Goal: Navigation & Orientation: Go to known website

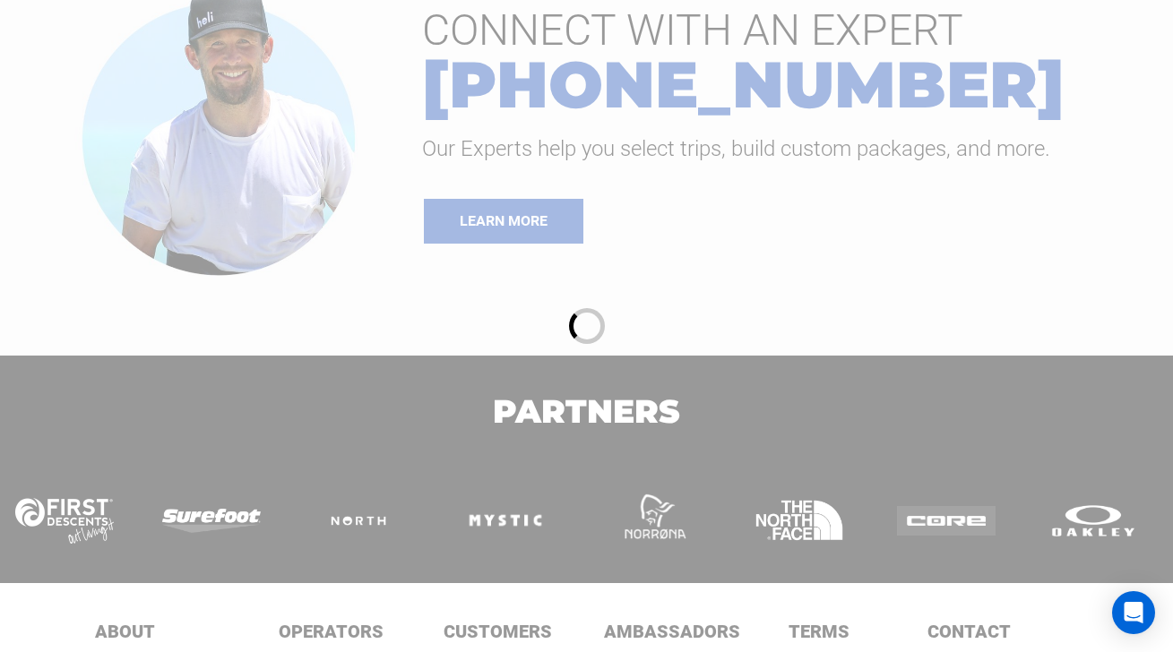
scroll to position [1781, 0]
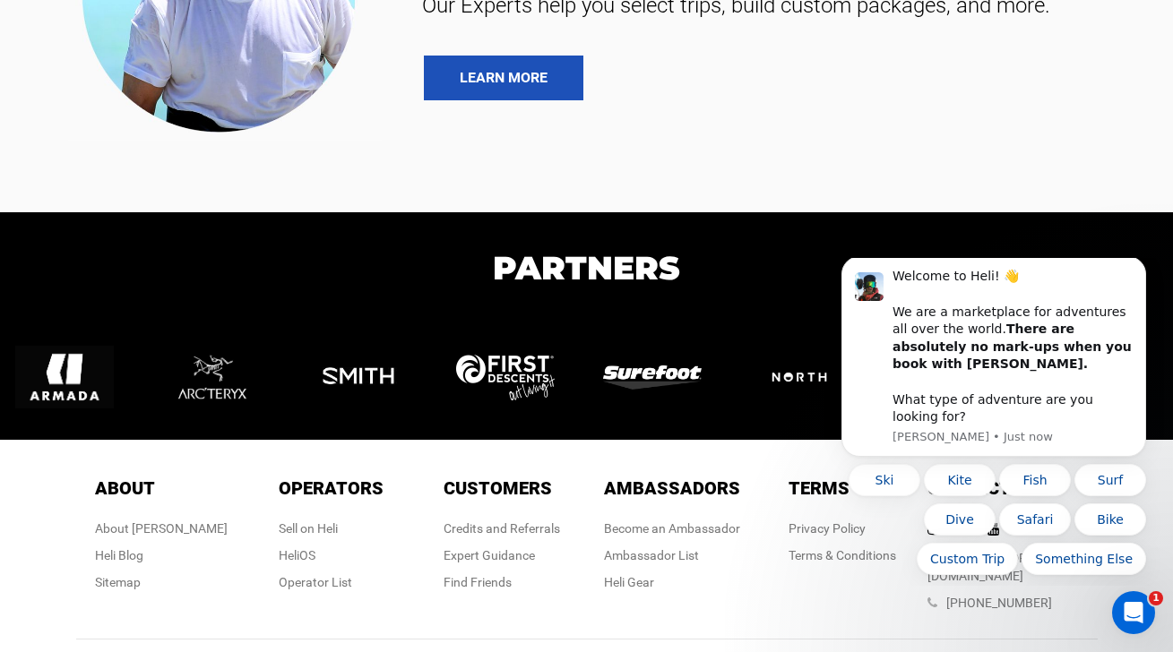
scroll to position [6068, 0]
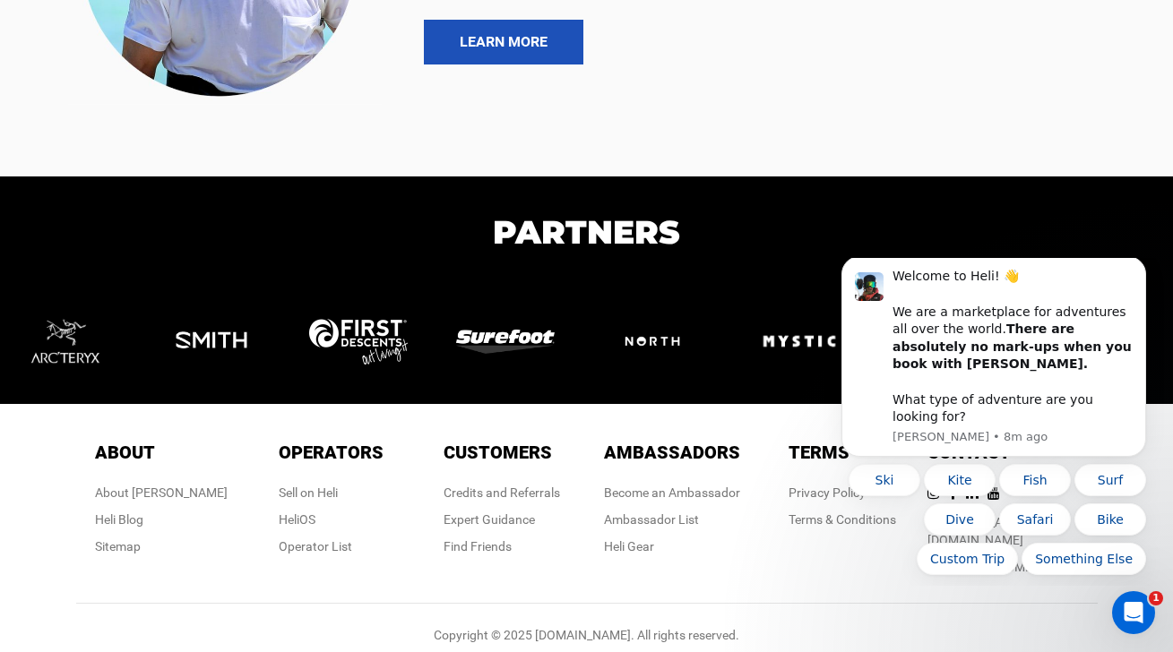
click at [767, 579] on div "About About About [PERSON_NAME] Blog Sitemap Operators Operators Sell on [PERSO…" at bounding box center [587, 512] width 1022 height 181
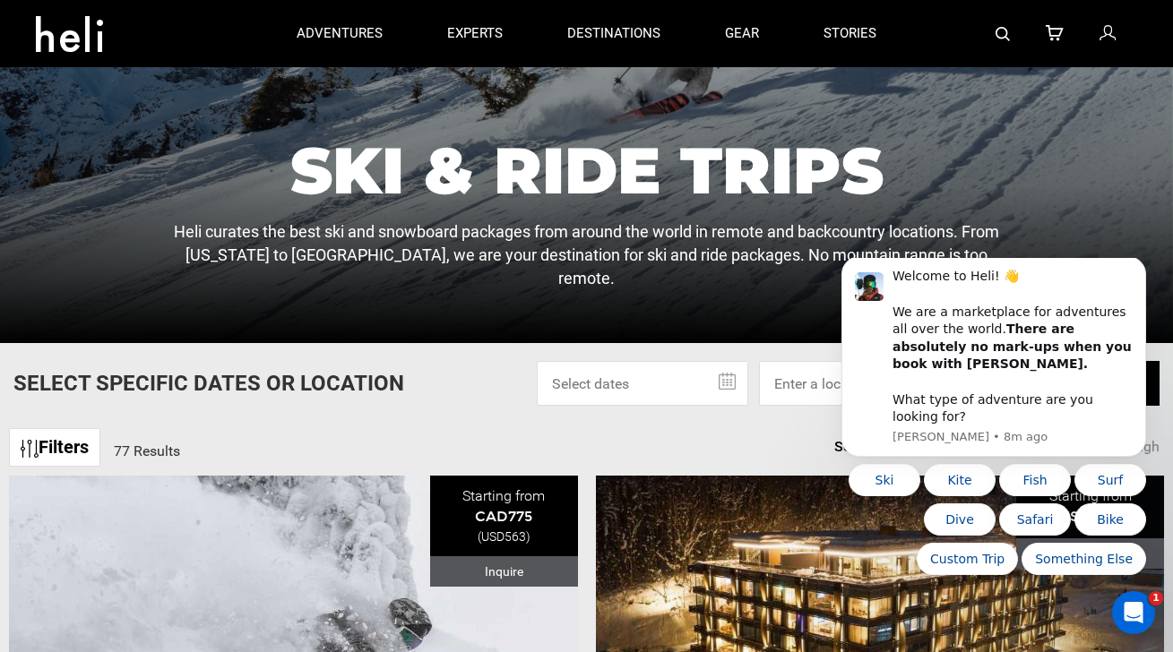
scroll to position [0, 0]
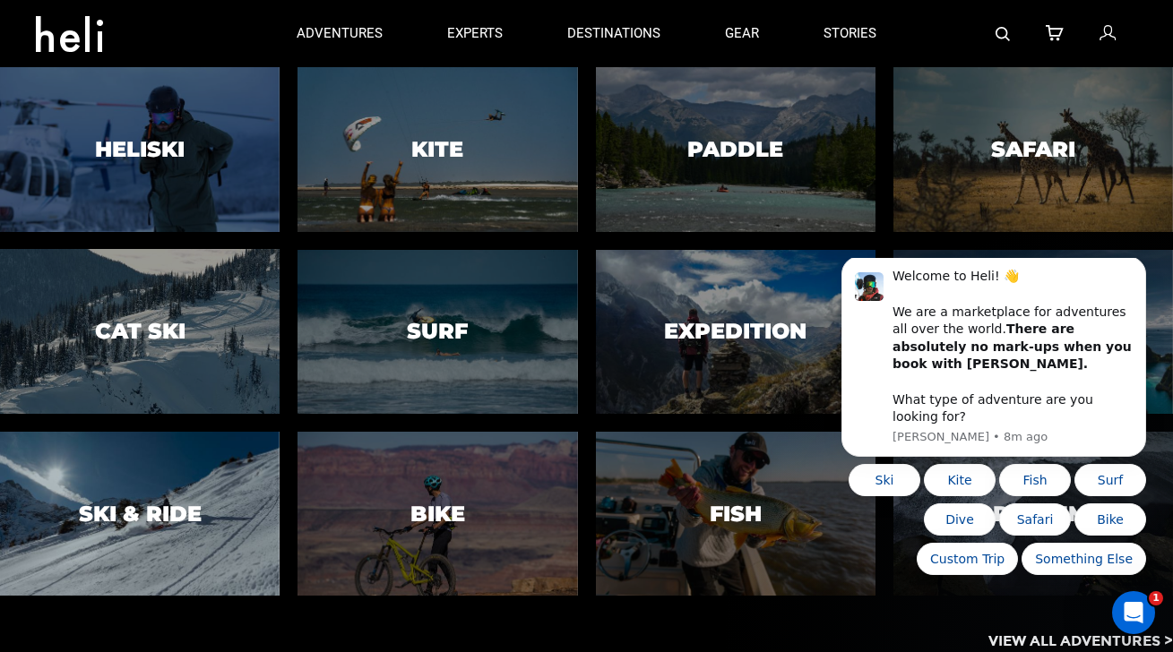
click at [117, 539] on div at bounding box center [139, 514] width 285 height 168
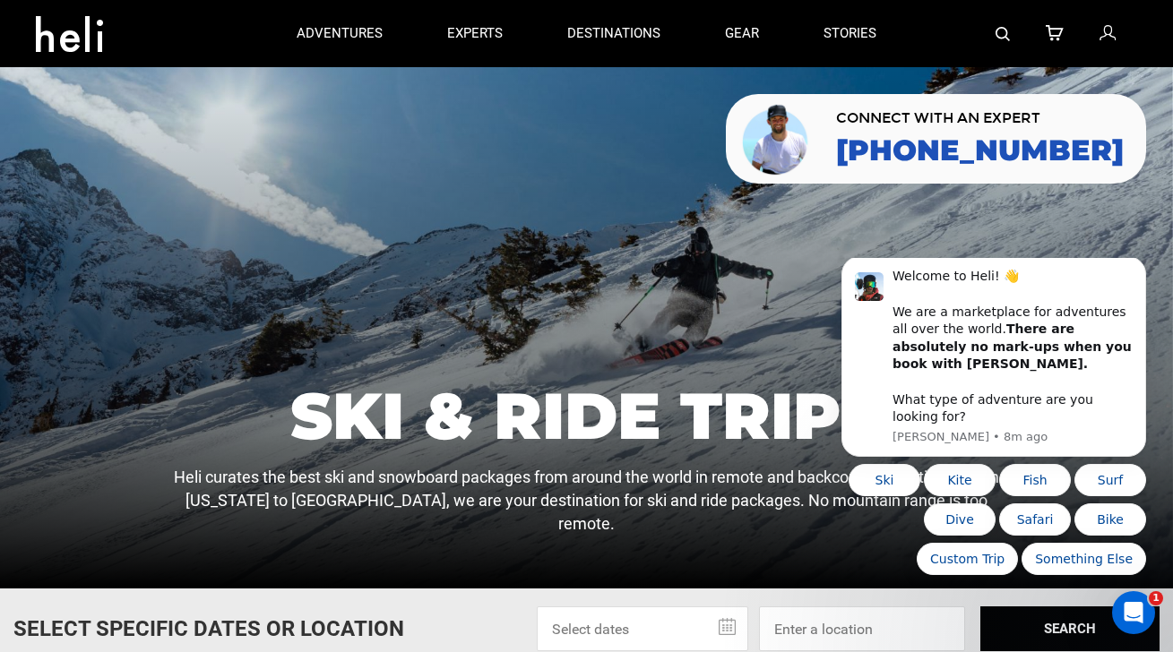
click at [64, 27] on icon at bounding box center [69, 28] width 67 height 29
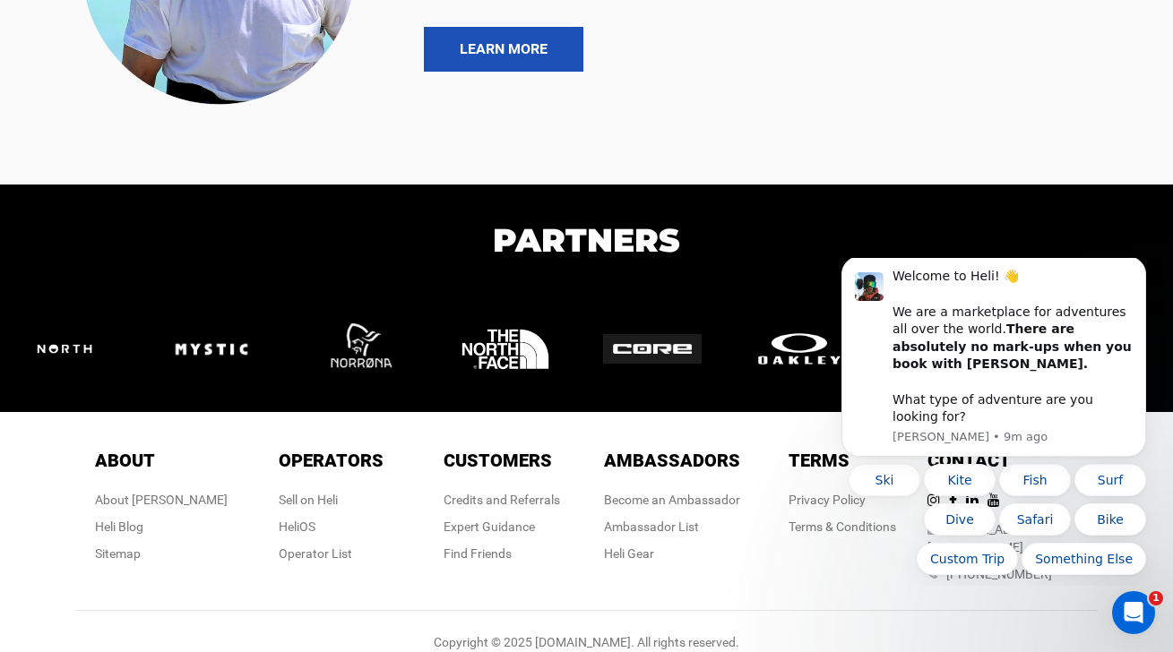
scroll to position [3894, 0]
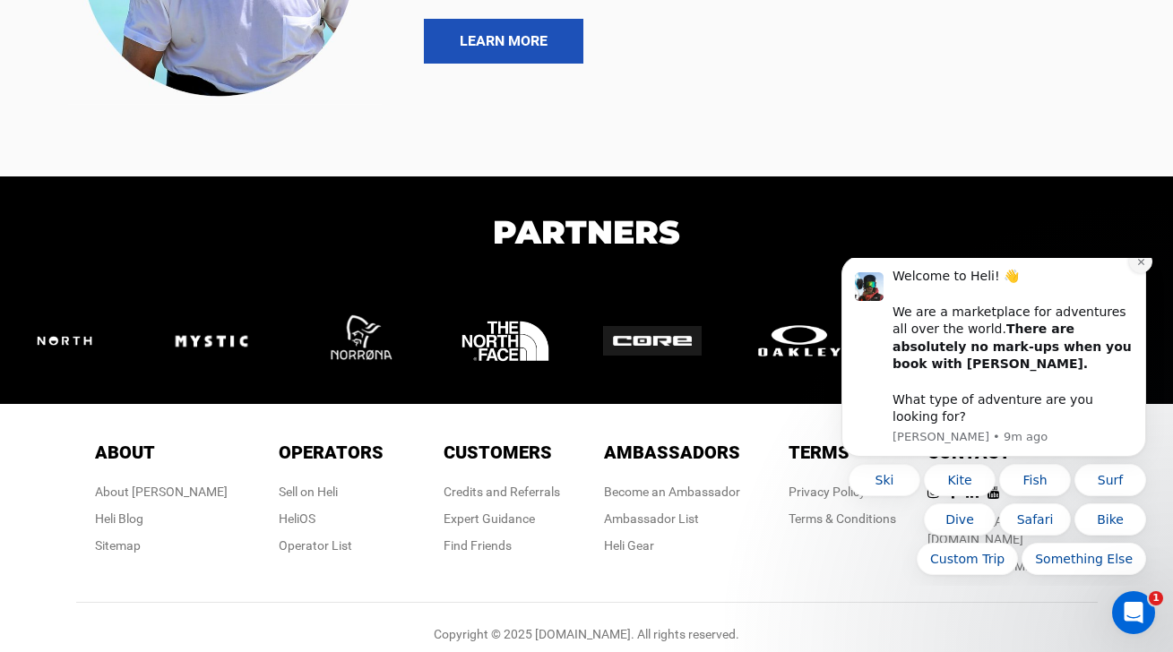
click at [1142, 267] on icon "Dismiss notification" at bounding box center [1141, 262] width 10 height 10
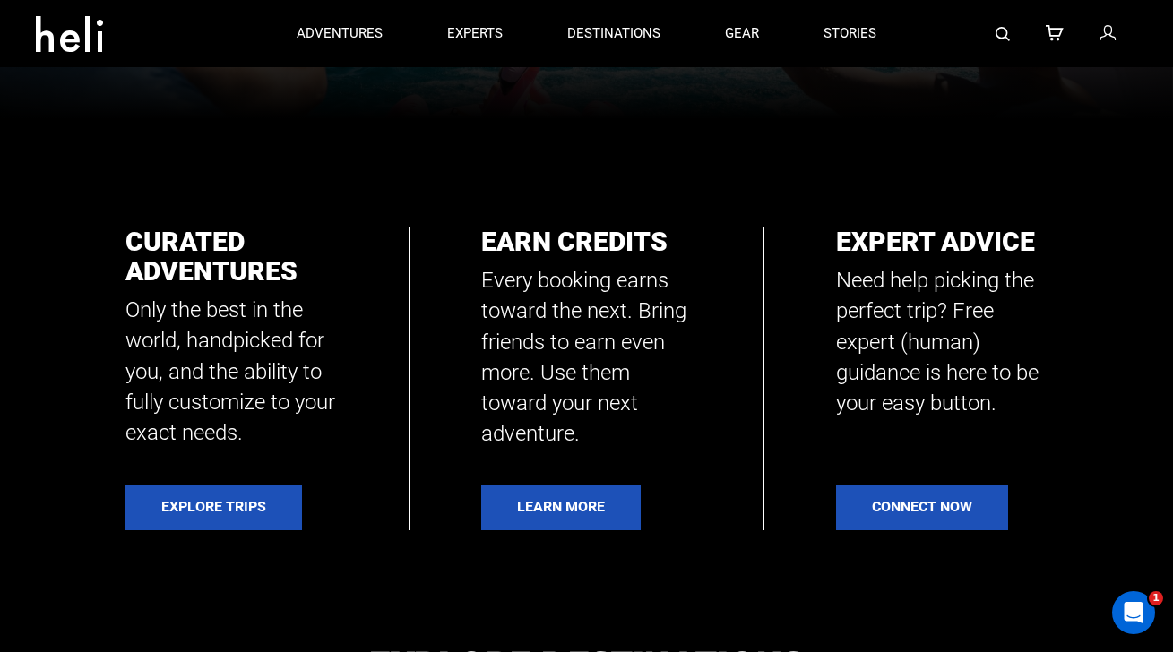
scroll to position [0, 0]
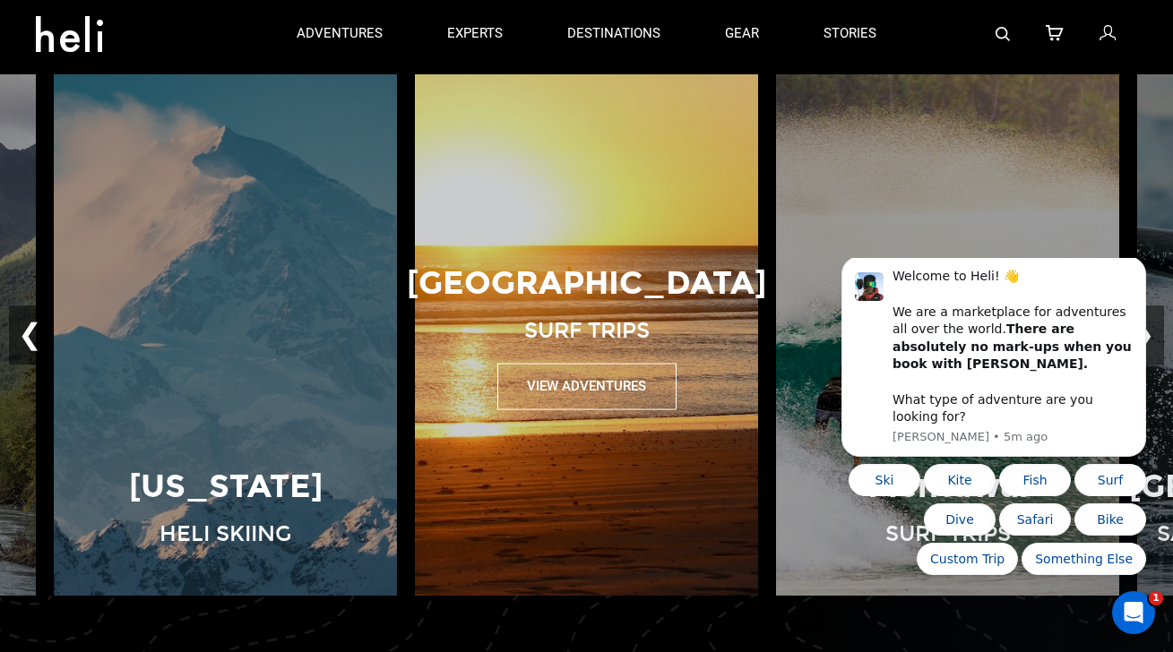
scroll to position [1187, 0]
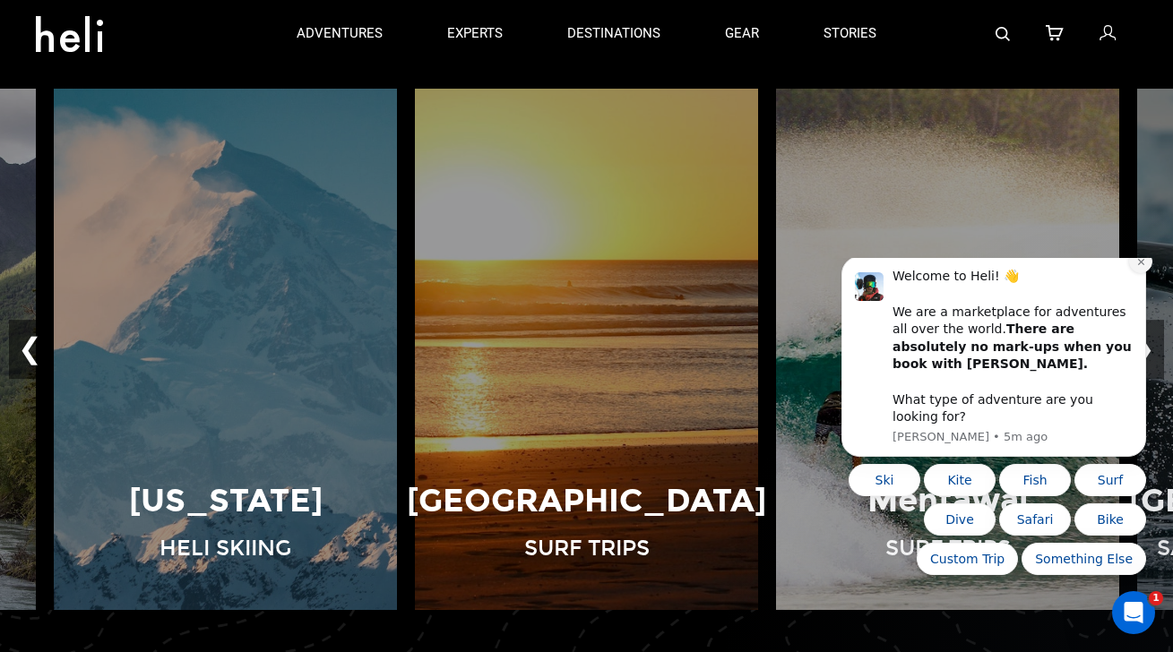
click at [1139, 265] on icon "Dismiss notification" at bounding box center [1140, 262] width 6 height 6
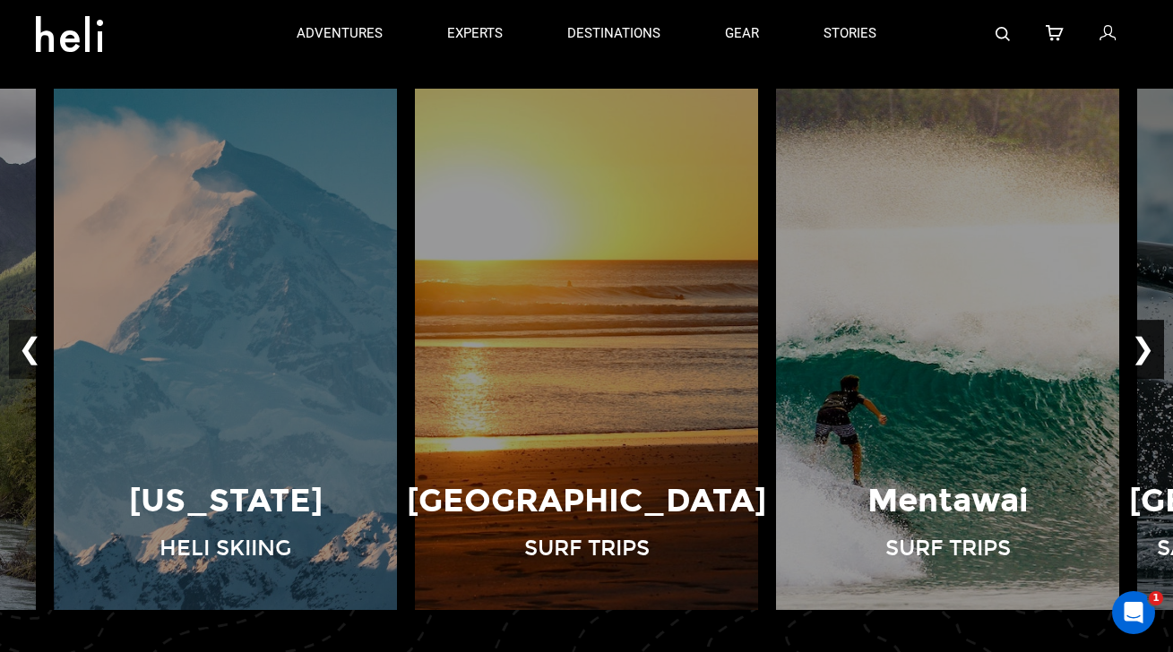
click at [1158, 355] on button "❯" at bounding box center [1143, 349] width 42 height 59
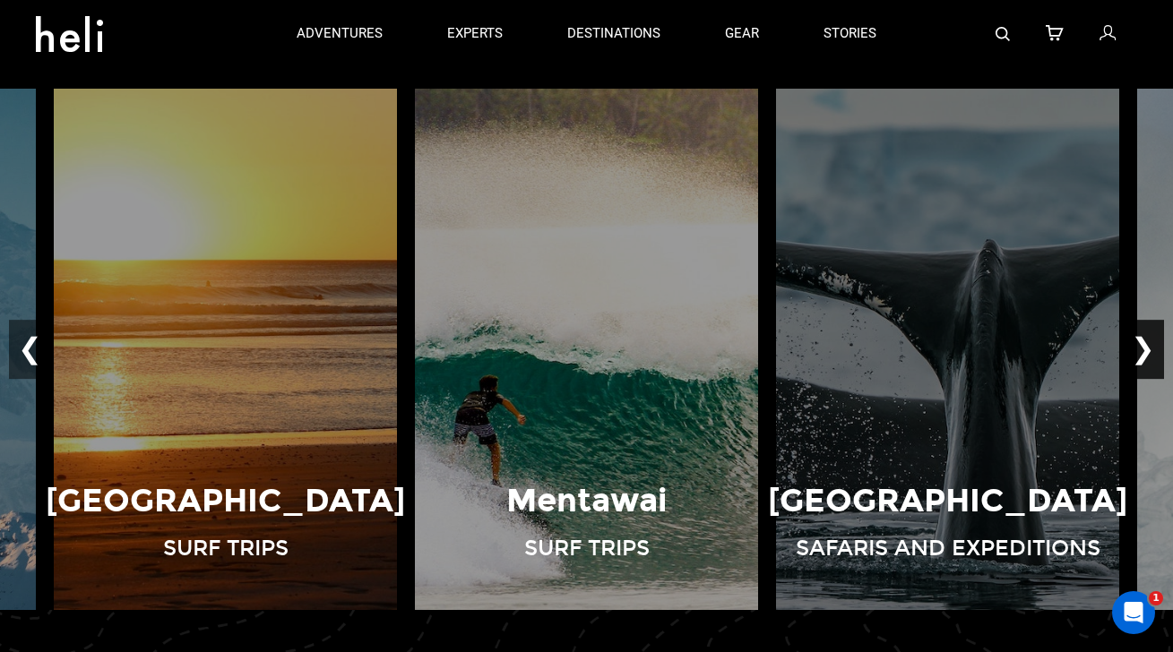
click at [1158, 355] on button "❯" at bounding box center [1143, 349] width 42 height 59
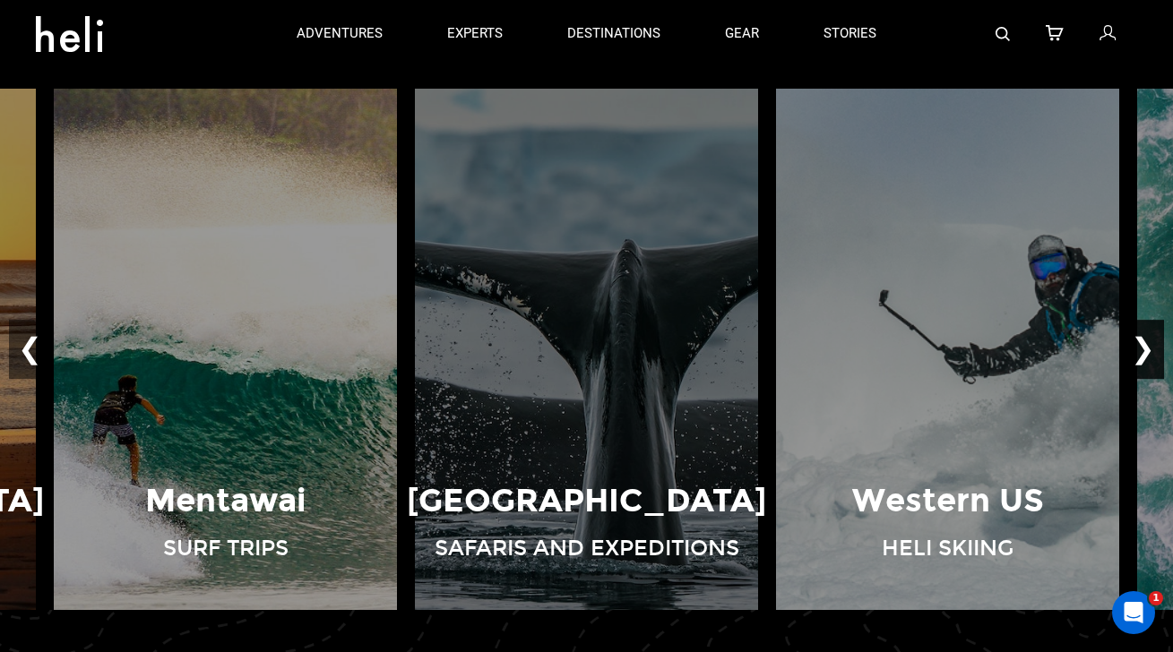
click at [1158, 355] on button "❯" at bounding box center [1143, 349] width 42 height 59
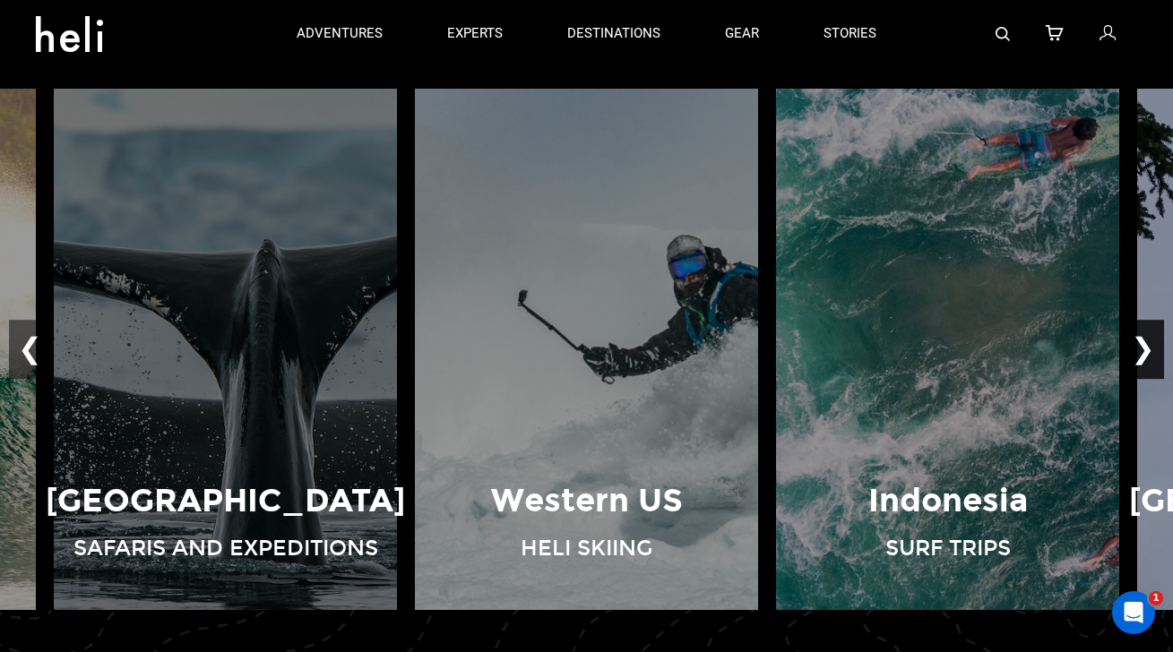
click at [1158, 355] on button "❯" at bounding box center [1143, 349] width 42 height 59
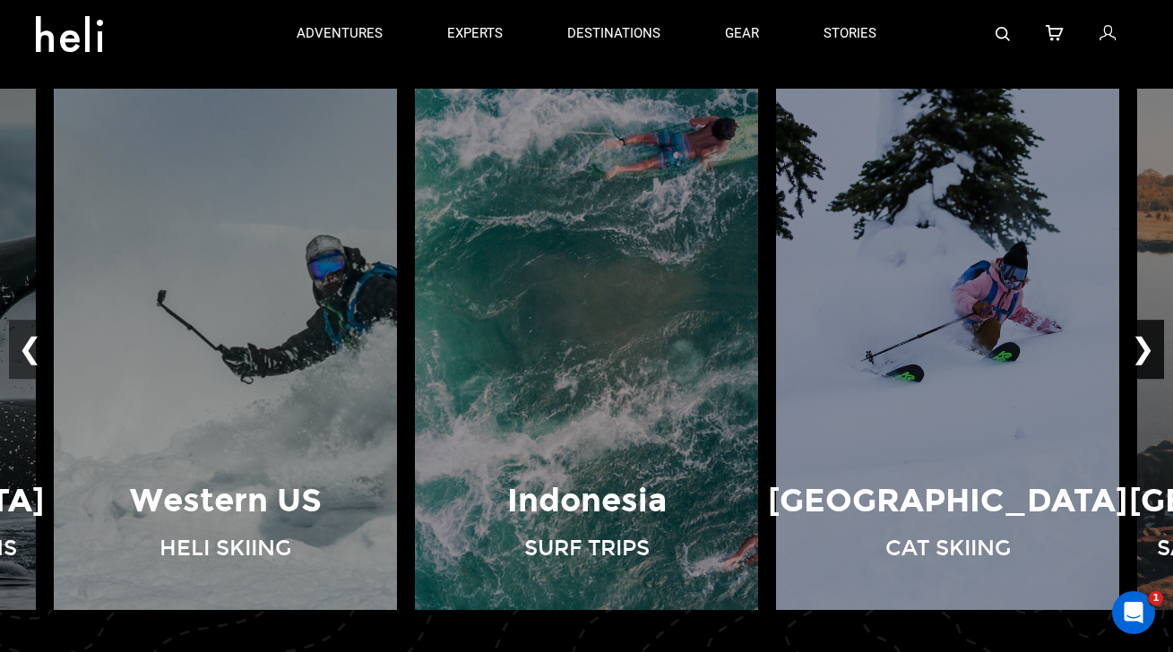
click at [1158, 354] on button "❯" at bounding box center [1143, 349] width 42 height 59
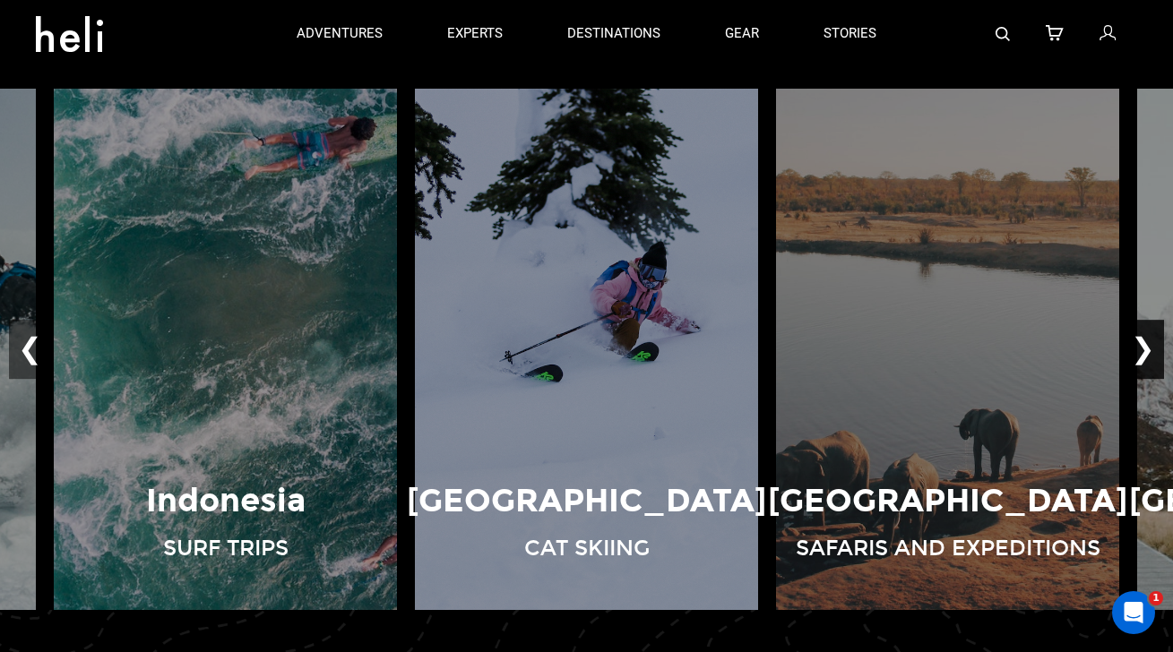
click at [1158, 354] on button "❯" at bounding box center [1143, 349] width 42 height 59
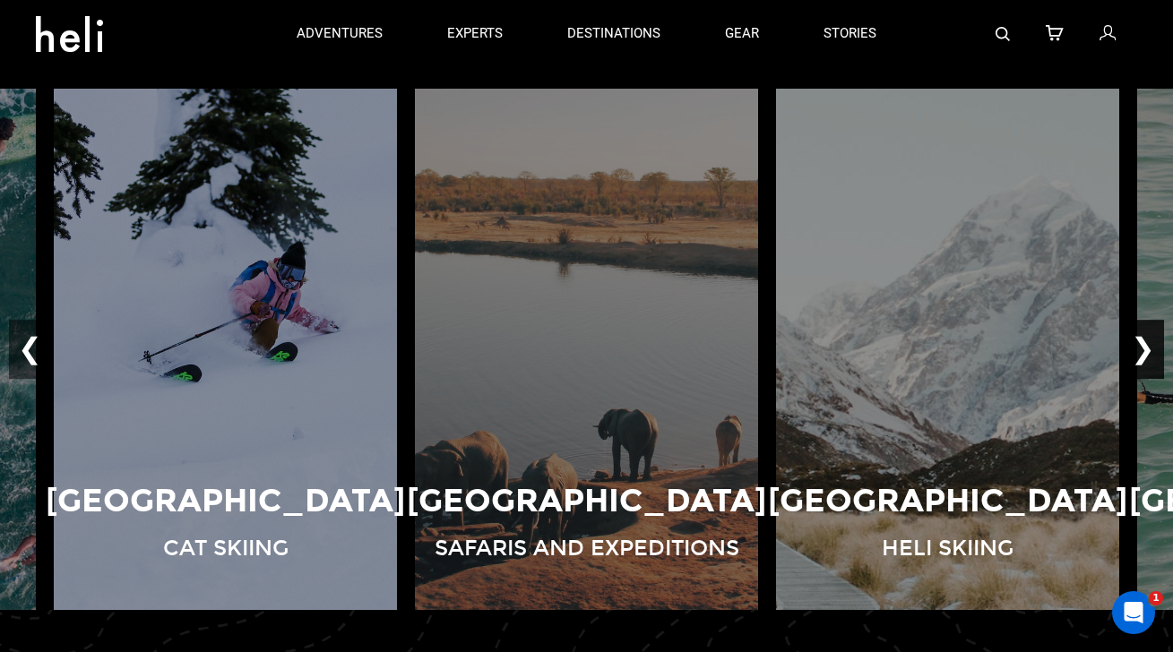
click at [1158, 354] on button "❯" at bounding box center [1143, 349] width 42 height 59
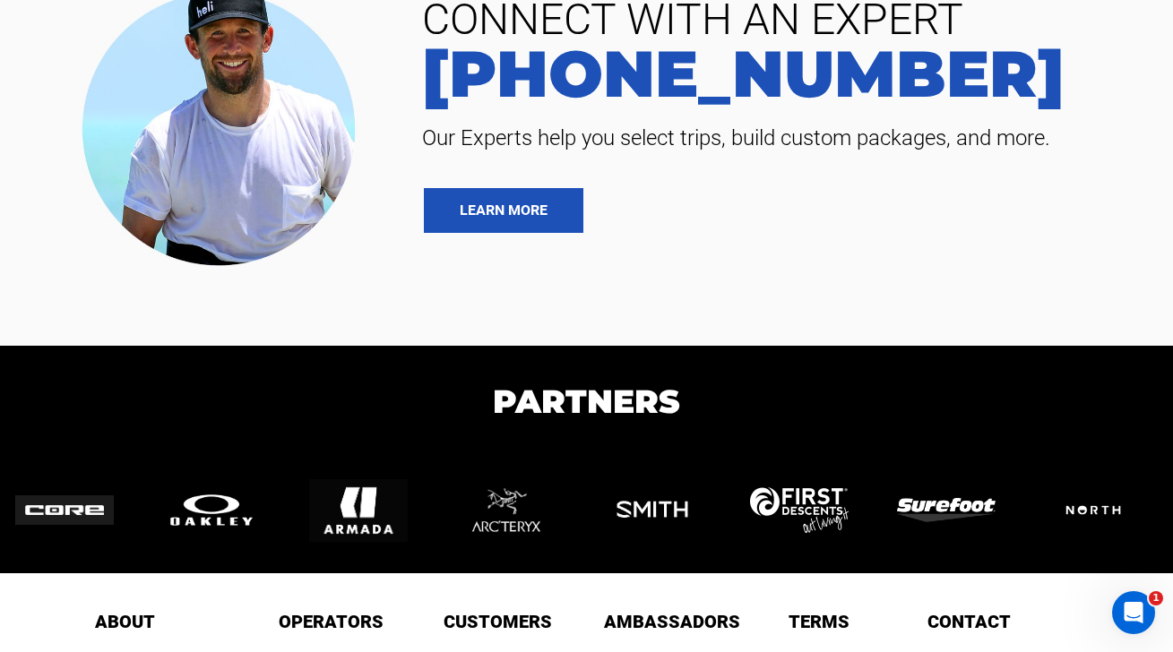
scroll to position [3894, 0]
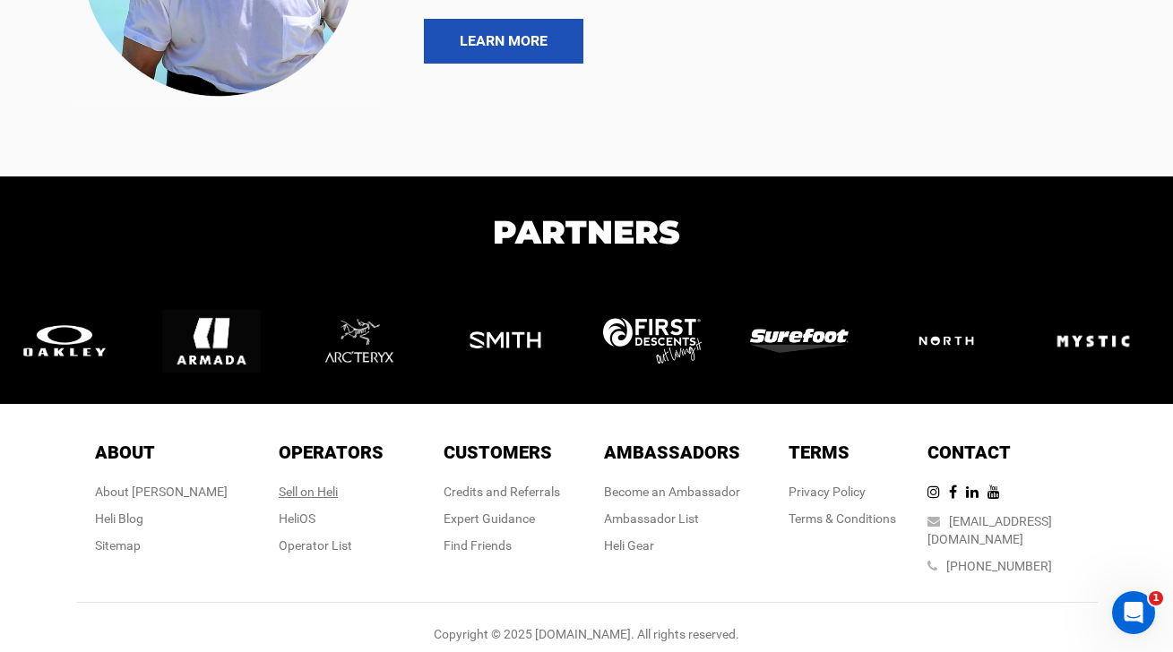
click at [296, 494] on div "Sell on Heli" at bounding box center [331, 492] width 105 height 18
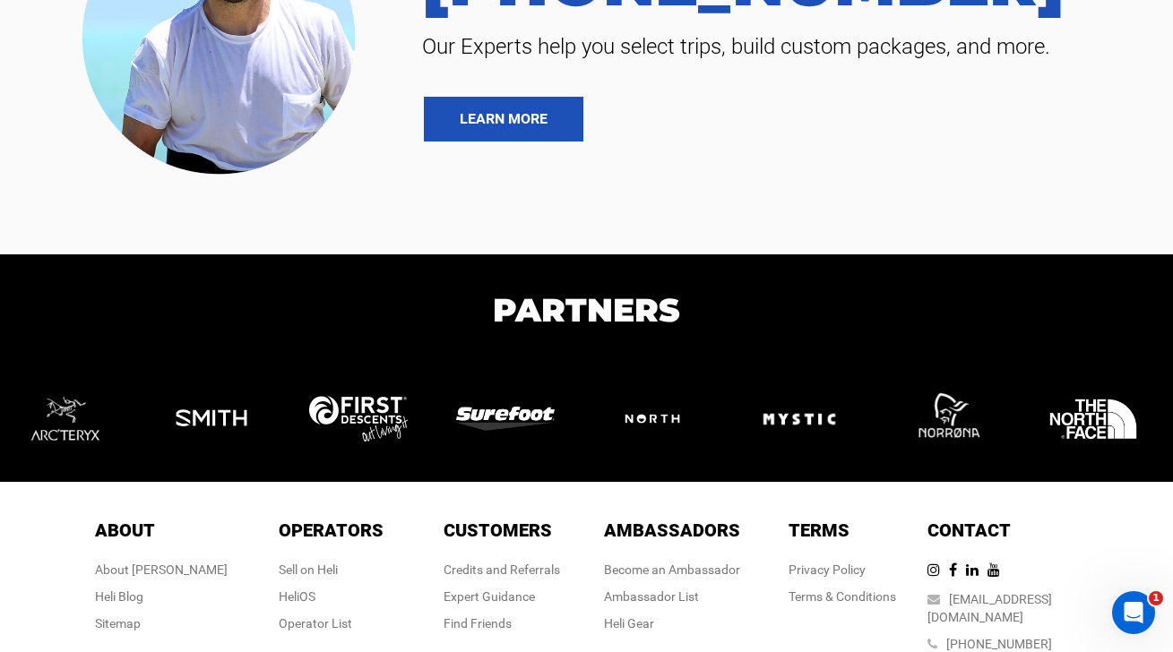
scroll to position [2276, 0]
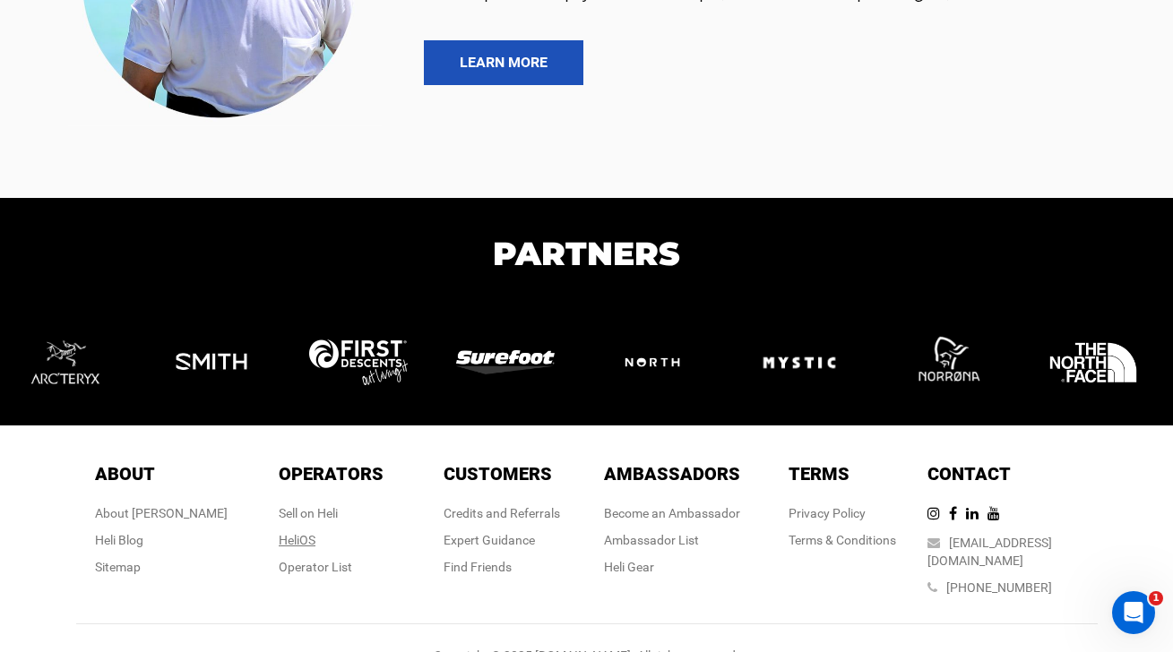
click at [302, 533] on link "HeliOS" at bounding box center [297, 540] width 37 height 14
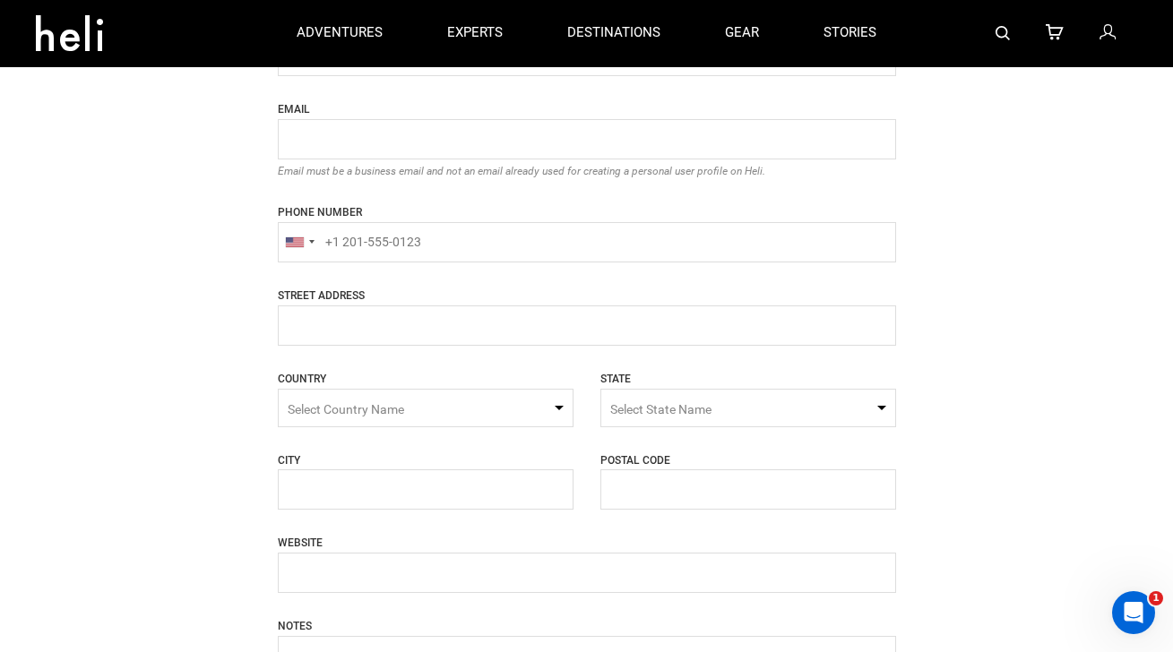
scroll to position [957, 0]
